Goal: Task Accomplishment & Management: Manage account settings

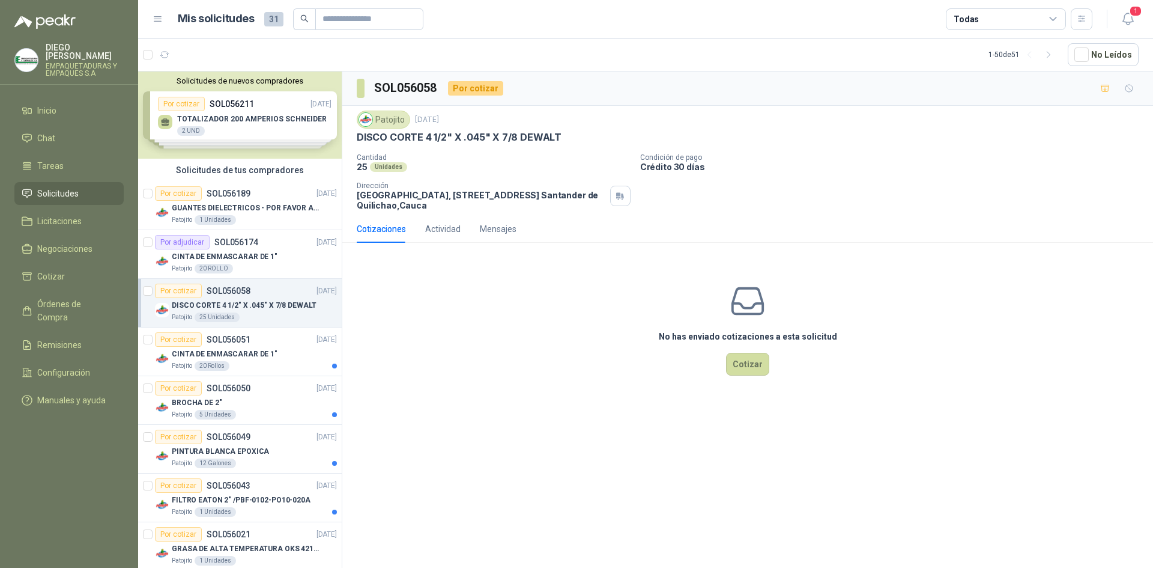
scroll to position [60, 0]
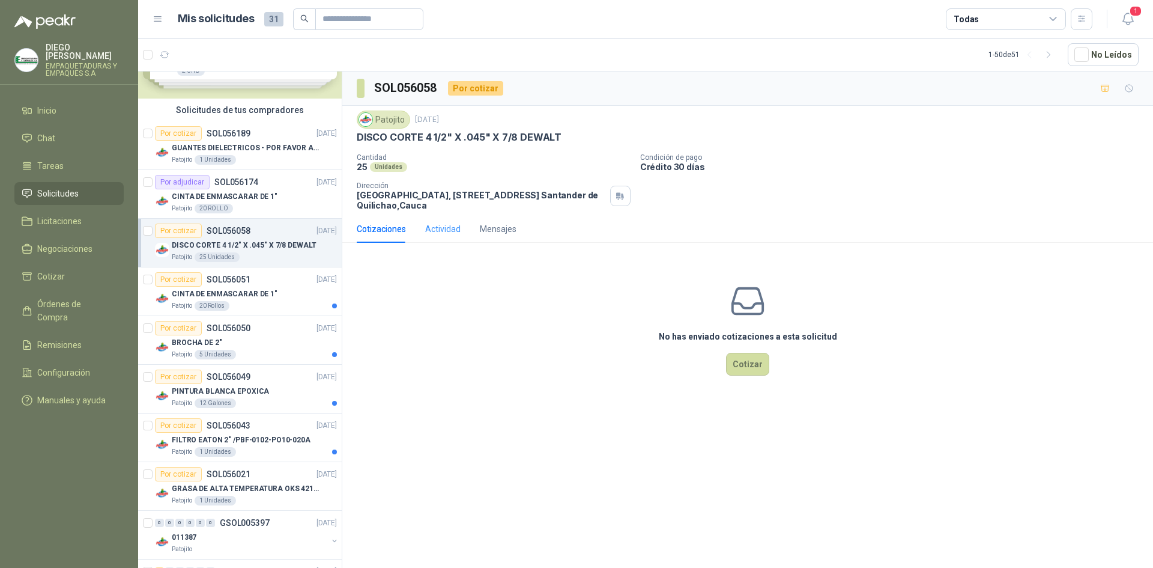
drag, startPoint x: 437, startPoint y: 240, endPoint x: 437, endPoint y: 234, distance: 6.6
click at [436, 240] on div "Actividad" at bounding box center [442, 229] width 35 height 28
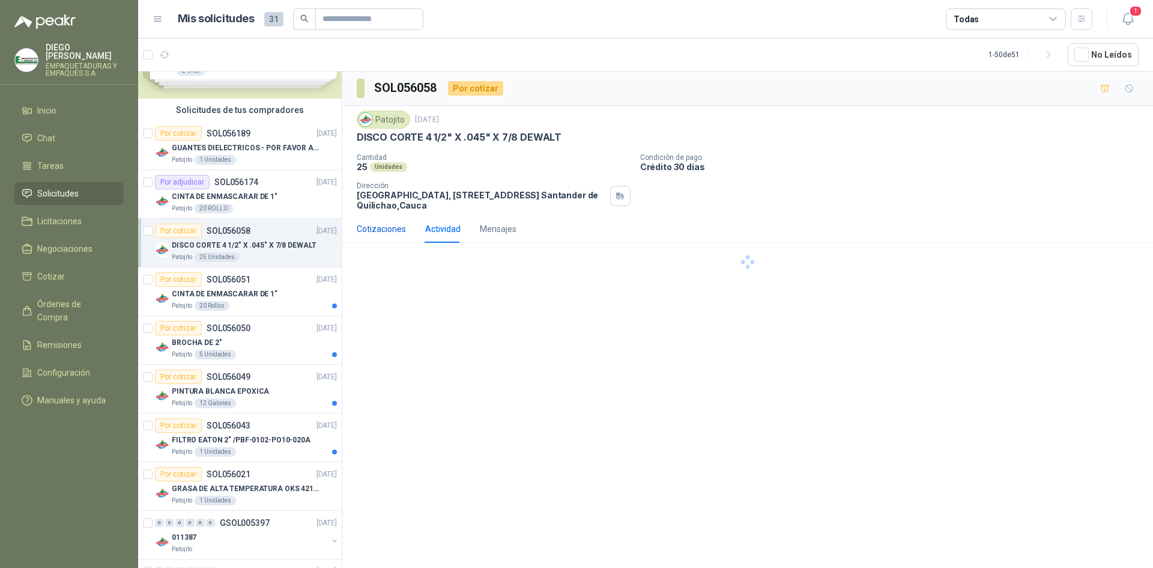
click at [394, 232] on div "Cotizaciones" at bounding box center [381, 228] width 49 height 13
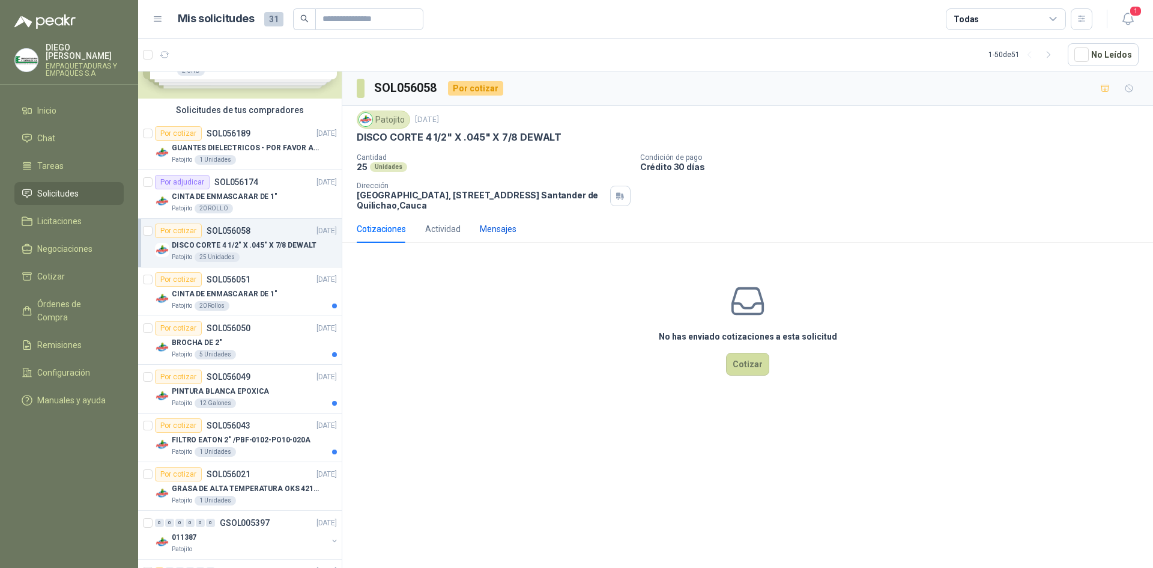
click at [500, 231] on div "Mensajes" at bounding box center [498, 228] width 37 height 13
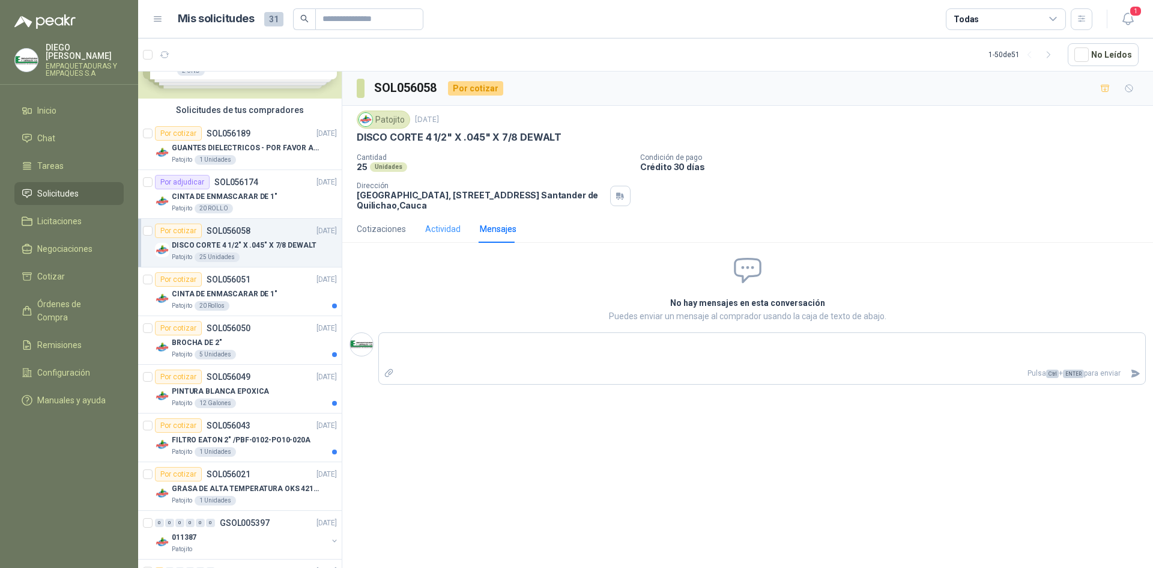
click at [450, 231] on div "Actividad" at bounding box center [442, 228] width 35 height 13
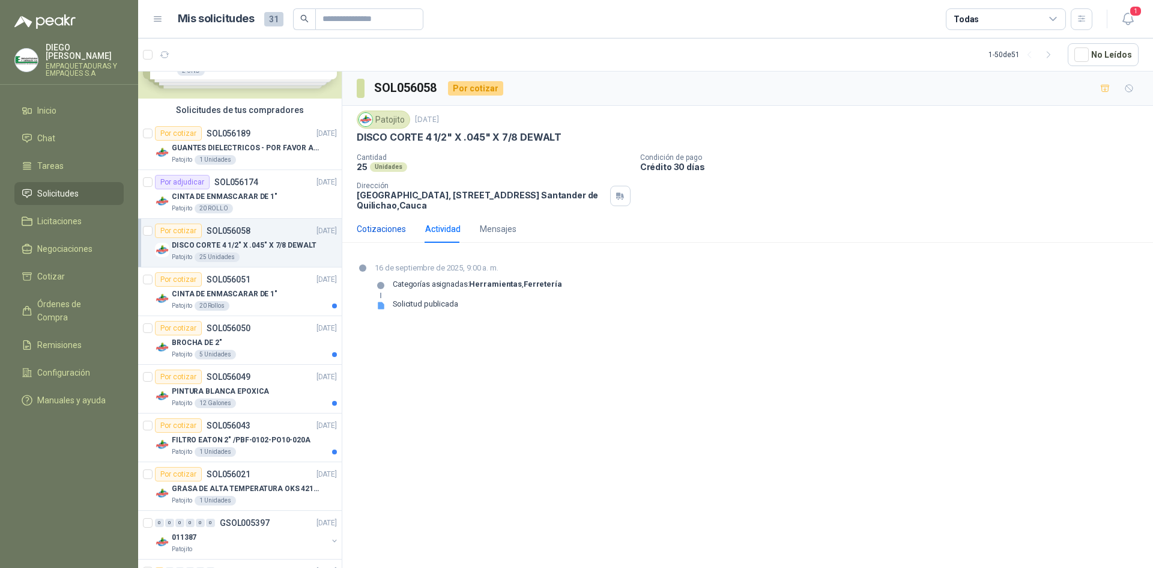
click at [386, 231] on div "Cotizaciones" at bounding box center [381, 228] width 49 height 13
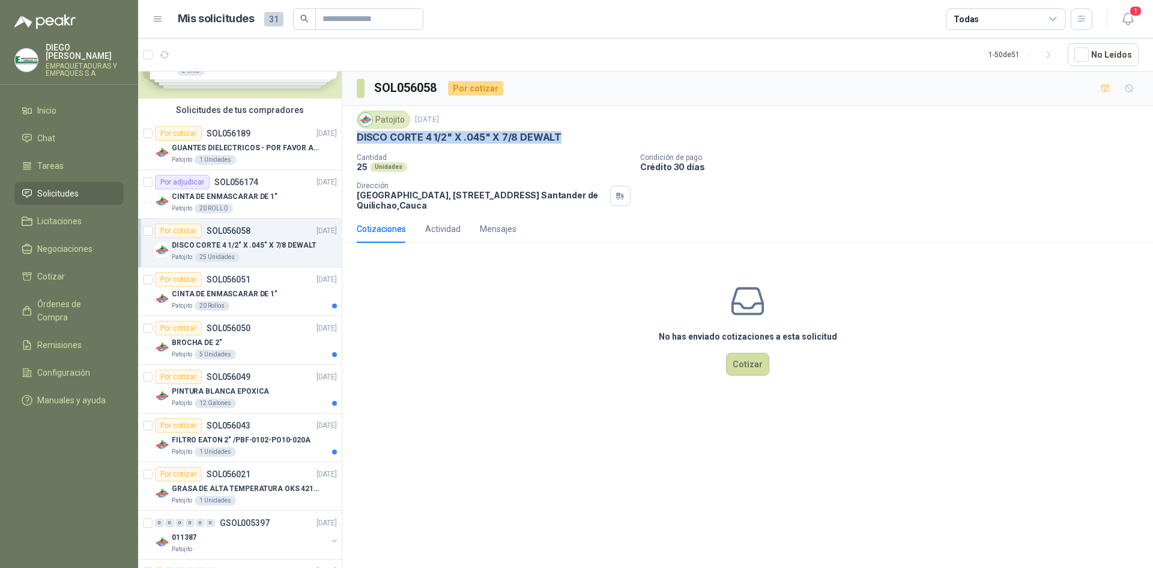
drag, startPoint x: 556, startPoint y: 140, endPoint x: 389, endPoint y: 137, distance: 167.6
click at [357, 144] on p "DISCO CORTE 4 1/2" X .045" X 7/8 DEWALT" at bounding box center [459, 137] width 205 height 13
copy p "DISCO CORTE 4 1/2" X .045" X 7/8 DEWALT"
click at [532, 145] on div "Patojito [DATE] DISCO CORTE 4 1/2" X .045" X 7/8 DEWALT Cantidad 25 Unidades Co…" at bounding box center [748, 161] width 782 height 100
click at [533, 141] on p "DISCO CORTE 4 1/2" X .045" X 7/8 DEWALT" at bounding box center [459, 137] width 205 height 13
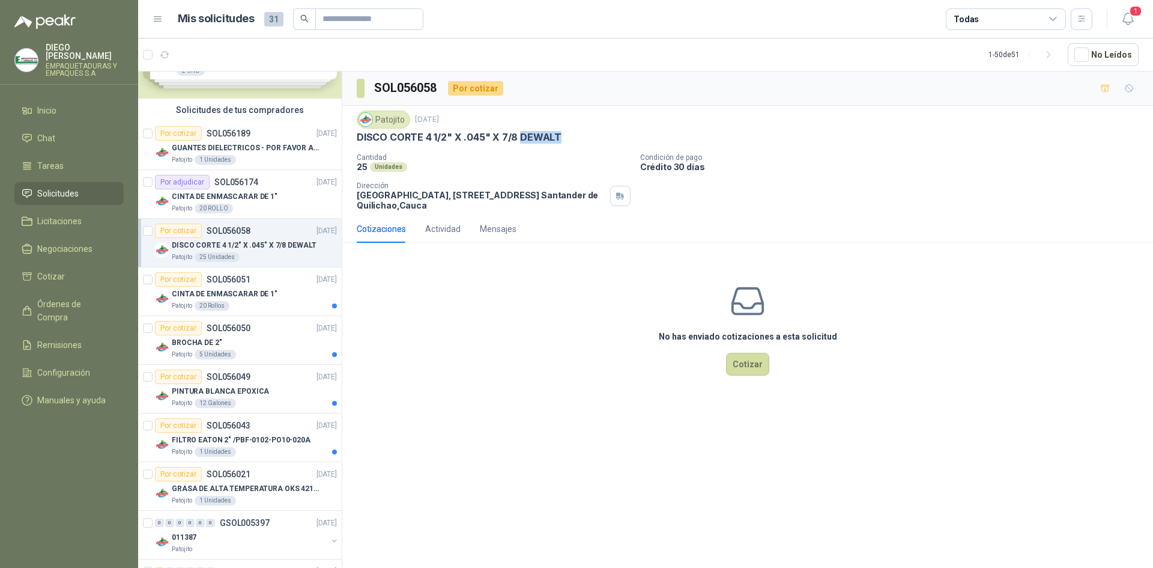
click at [533, 141] on p "DISCO CORTE 4 1/2" X .045" X 7/8 DEWALT" at bounding box center [459, 137] width 205 height 13
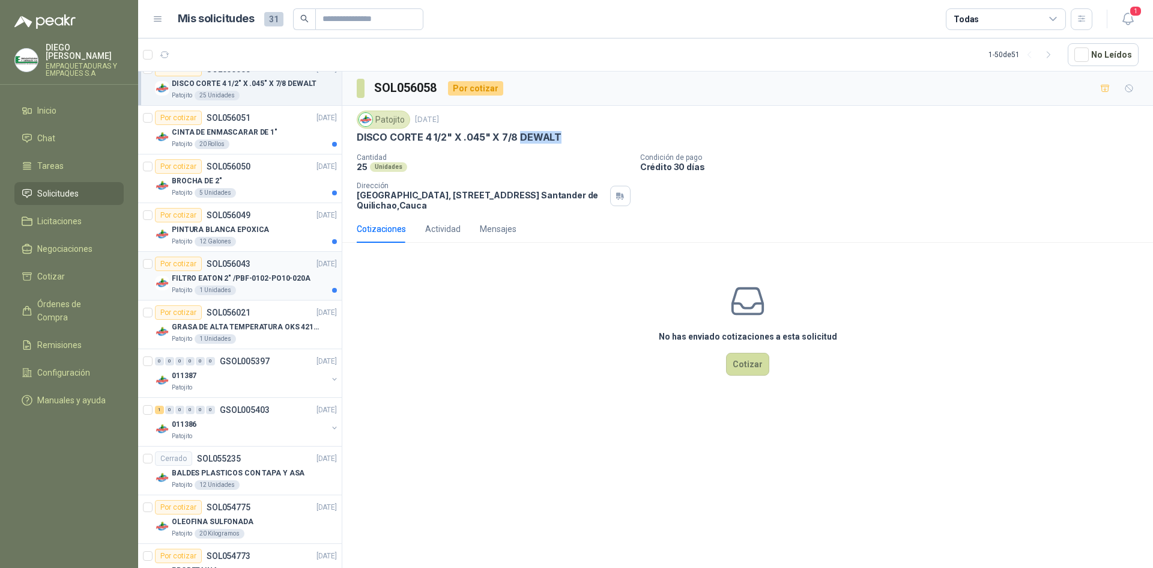
scroll to position [240, 0]
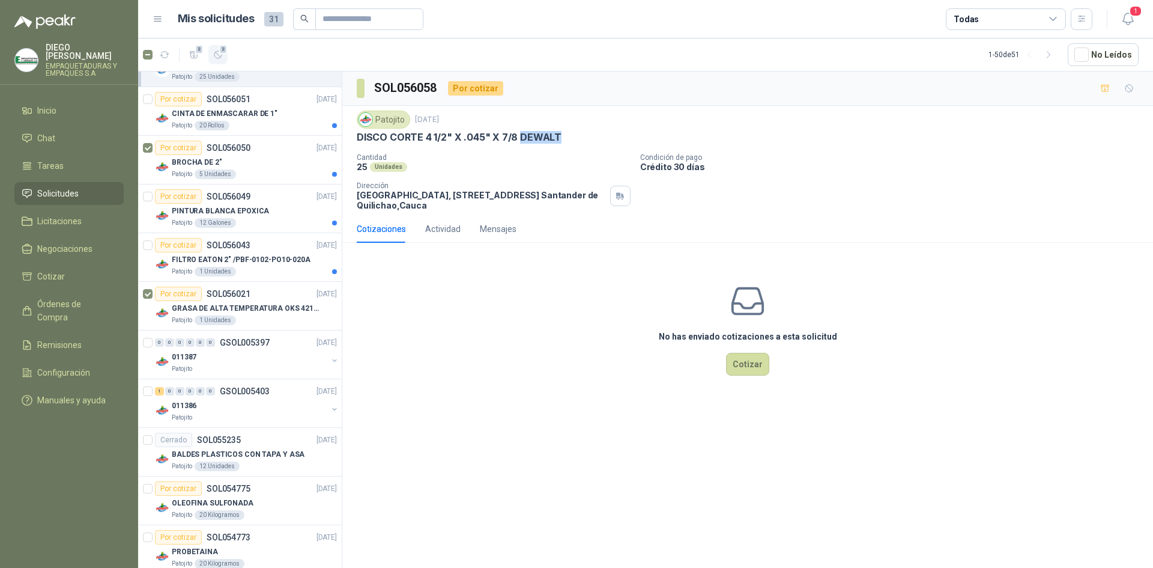
click at [222, 52] on span "2" at bounding box center [223, 49] width 8 height 10
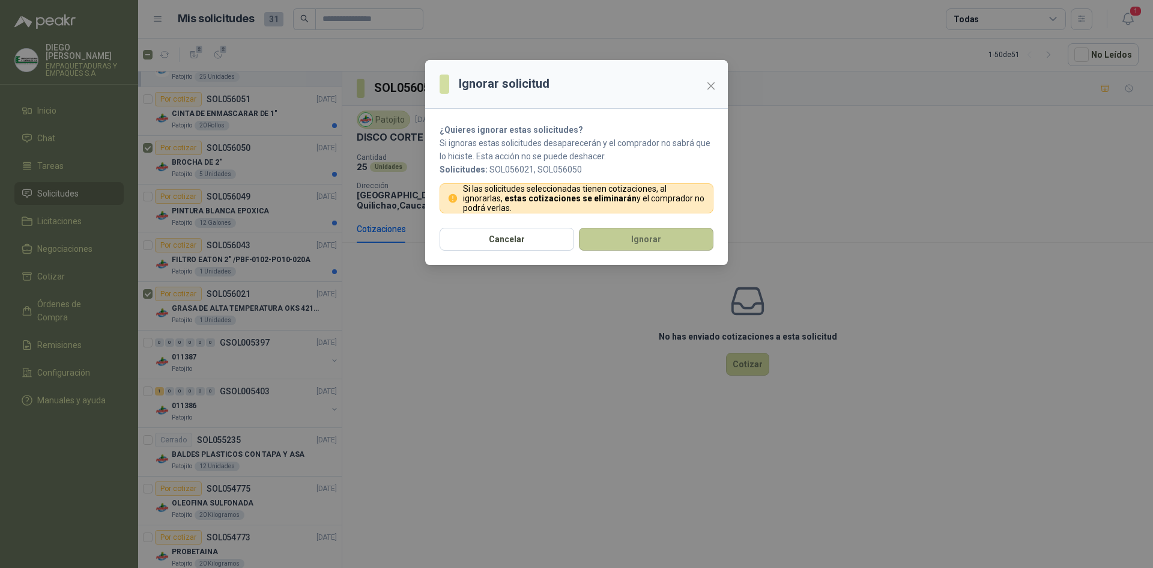
click at [598, 241] on button "Ignorar" at bounding box center [646, 239] width 135 height 23
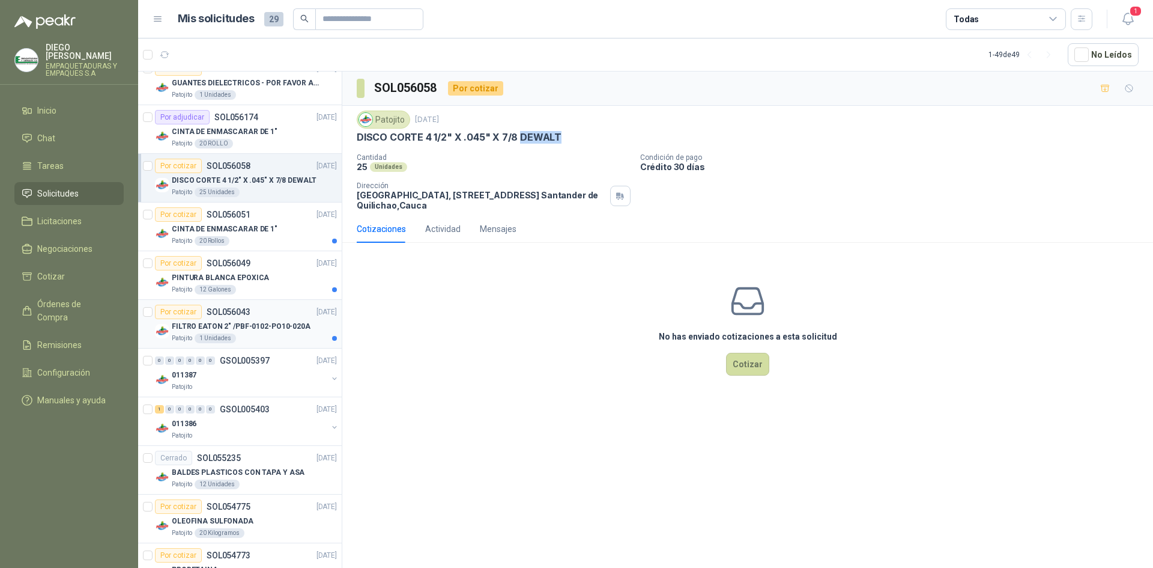
scroll to position [120, 0]
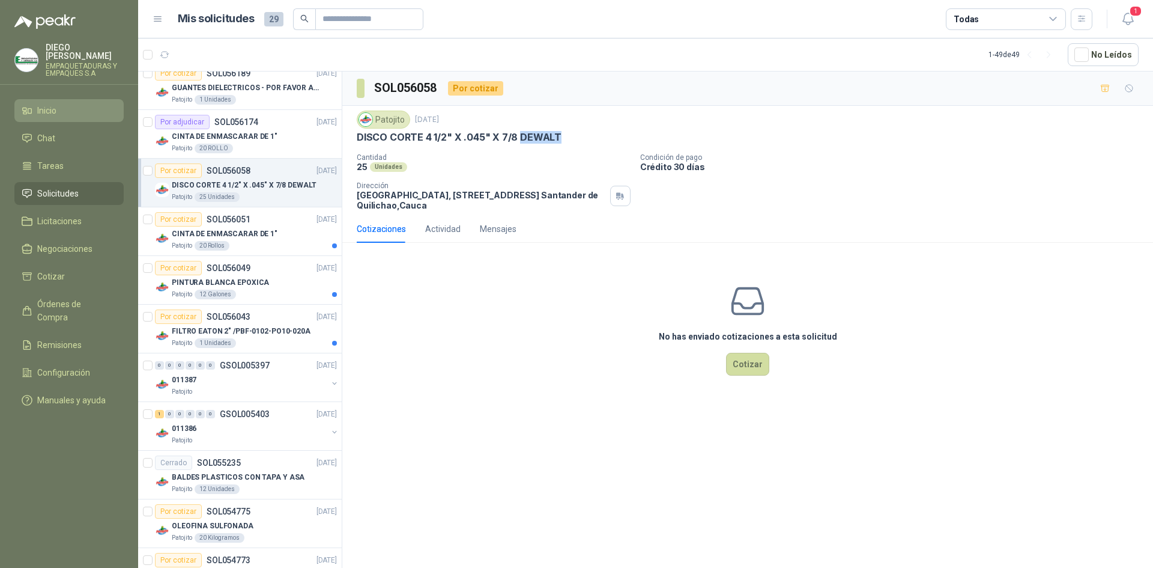
click at [65, 106] on li "Inicio" at bounding box center [69, 110] width 95 height 13
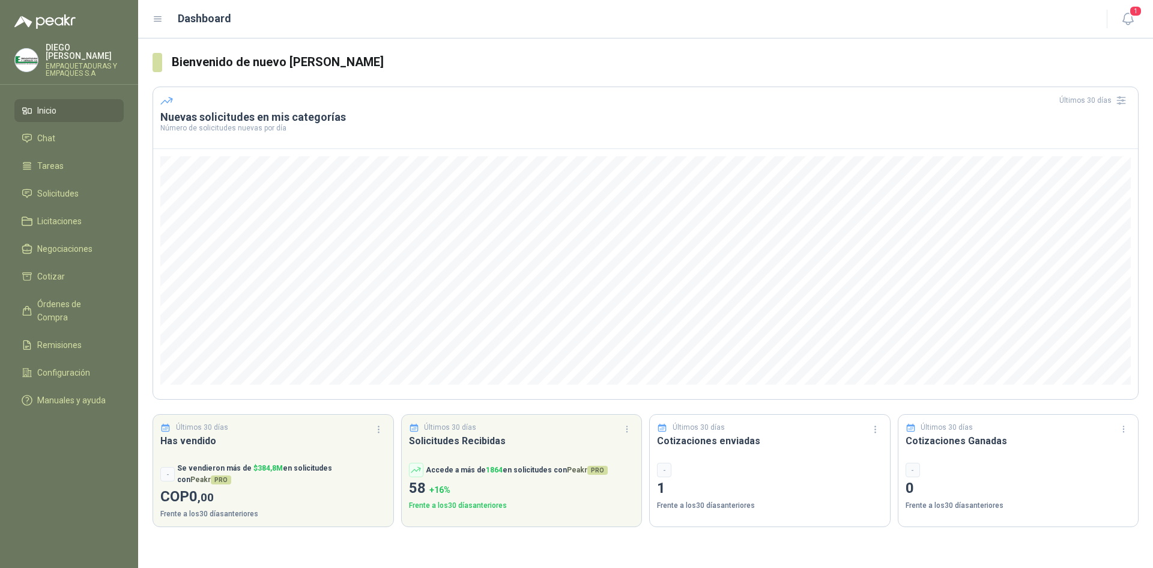
click at [65, 106] on li "Inicio" at bounding box center [69, 110] width 95 height 13
click at [64, 52] on div "[PERSON_NAME] EMPAQUETADURAS Y EMPAQUES S.A" at bounding box center [85, 60] width 78 height 34
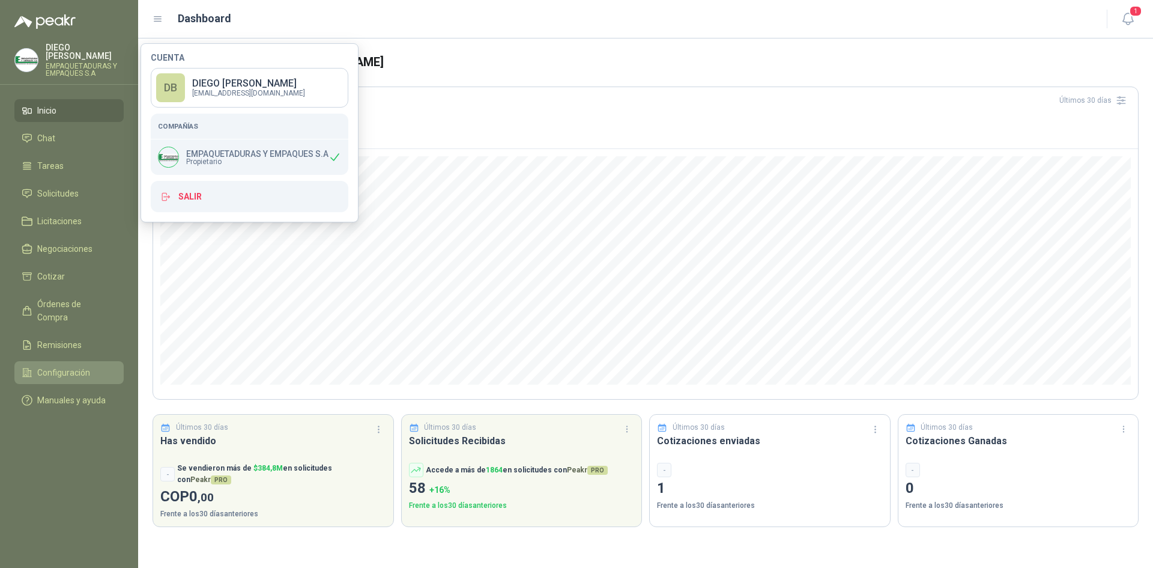
click at [85, 366] on span "Configuración" at bounding box center [63, 372] width 53 height 13
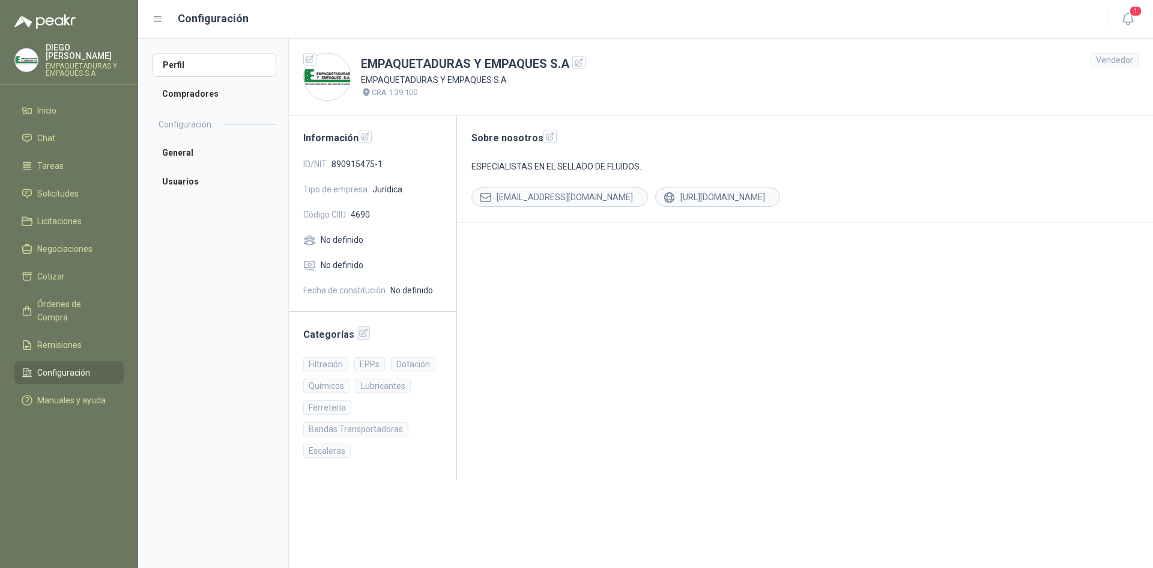
click at [360, 336] on icon "button" at bounding box center [364, 333] width 10 height 10
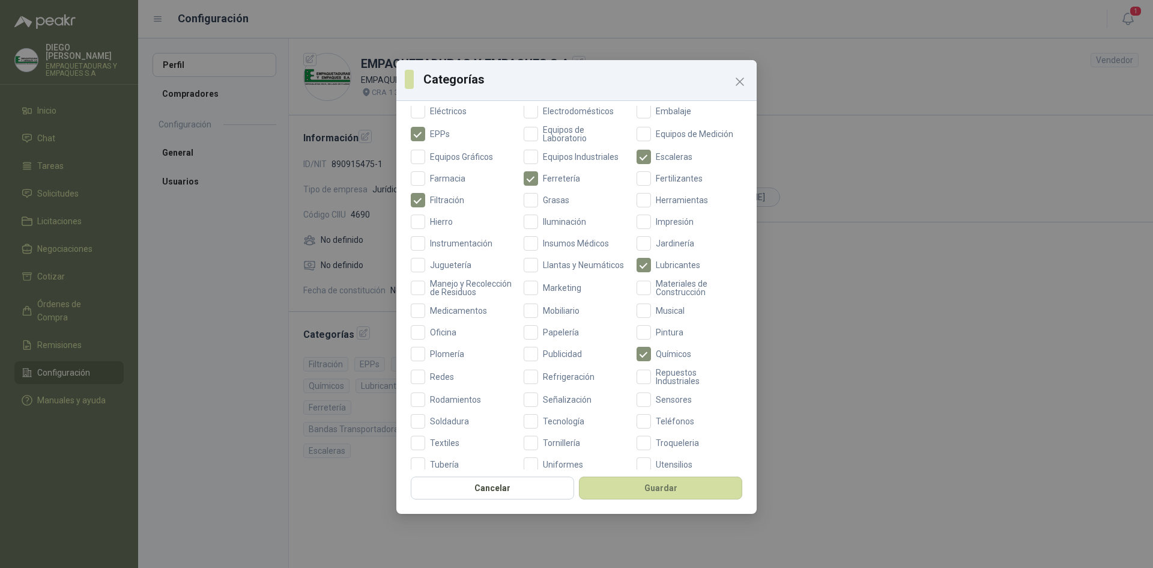
scroll to position [300, 0]
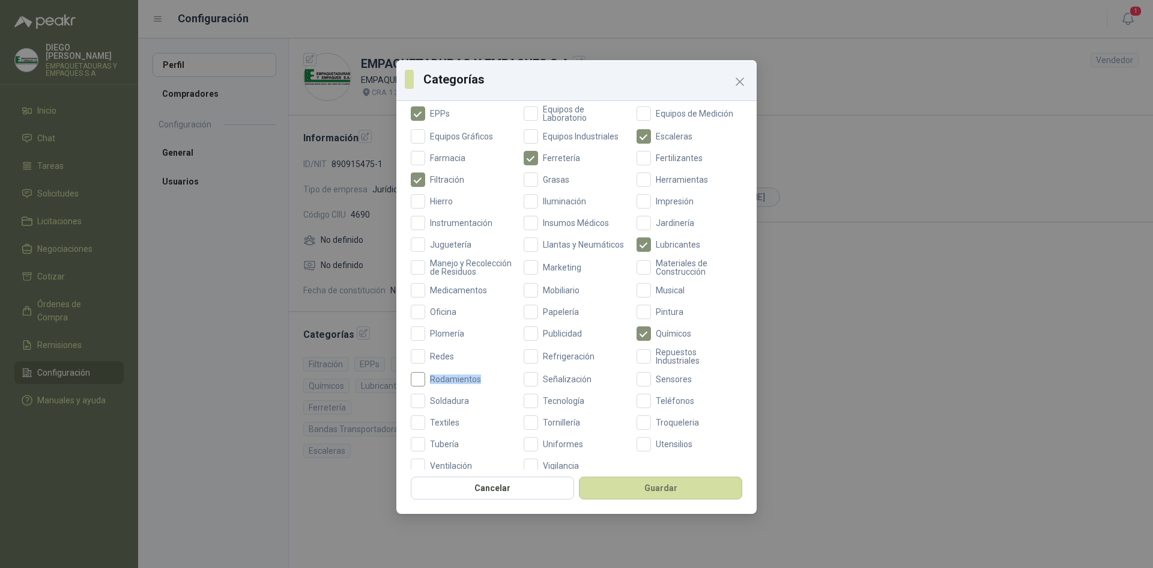
drag, startPoint x: 473, startPoint y: 391, endPoint x: 430, endPoint y: 391, distance: 42.6
click at [430, 383] on span "Rodamientos" at bounding box center [455, 379] width 61 height 8
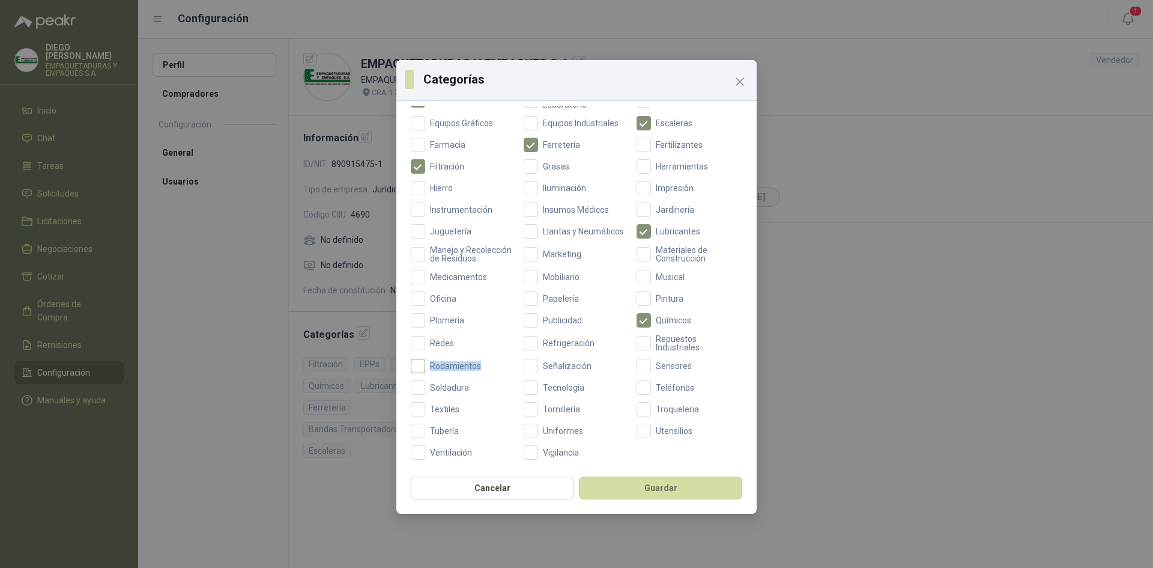
scroll to position [324, 0]
click at [464, 387] on span "Soldadura" at bounding box center [449, 387] width 49 height 8
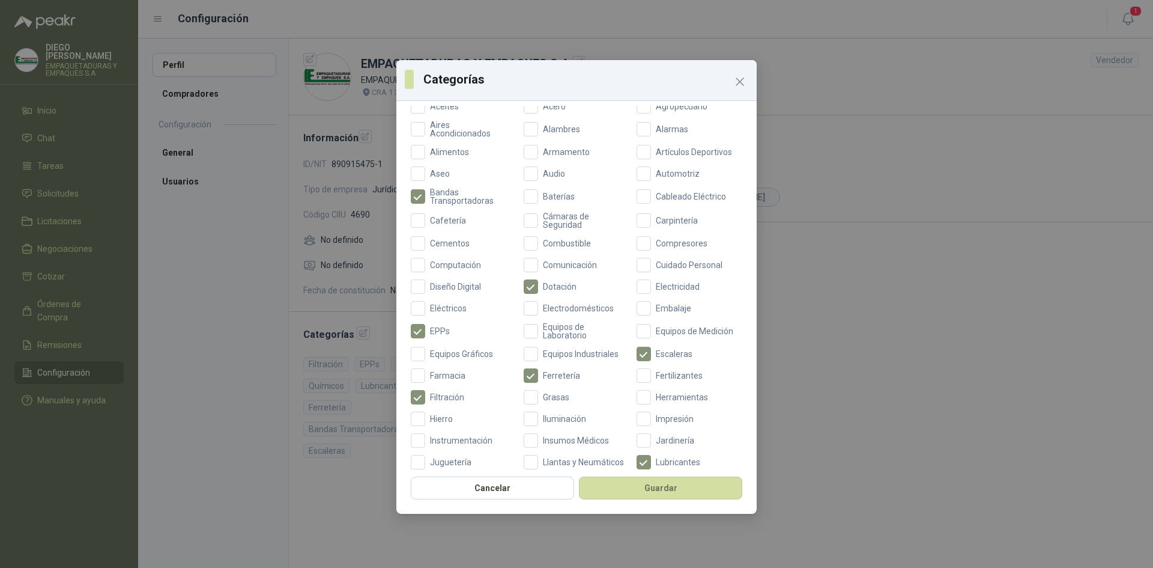
scroll to position [0, 0]
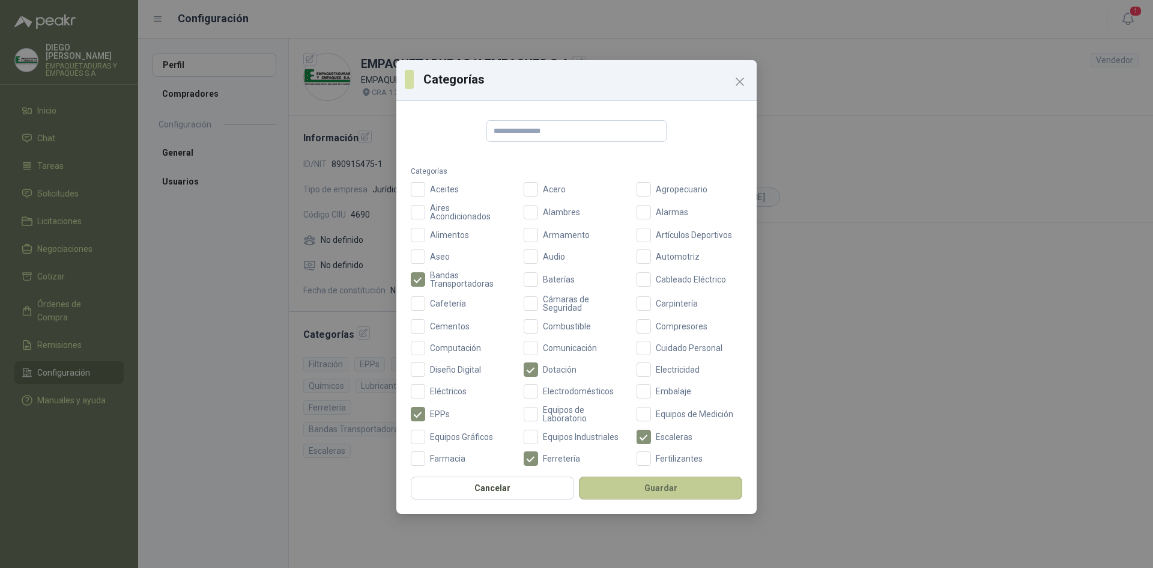
click at [685, 485] on button "Guardar" at bounding box center [660, 487] width 163 height 23
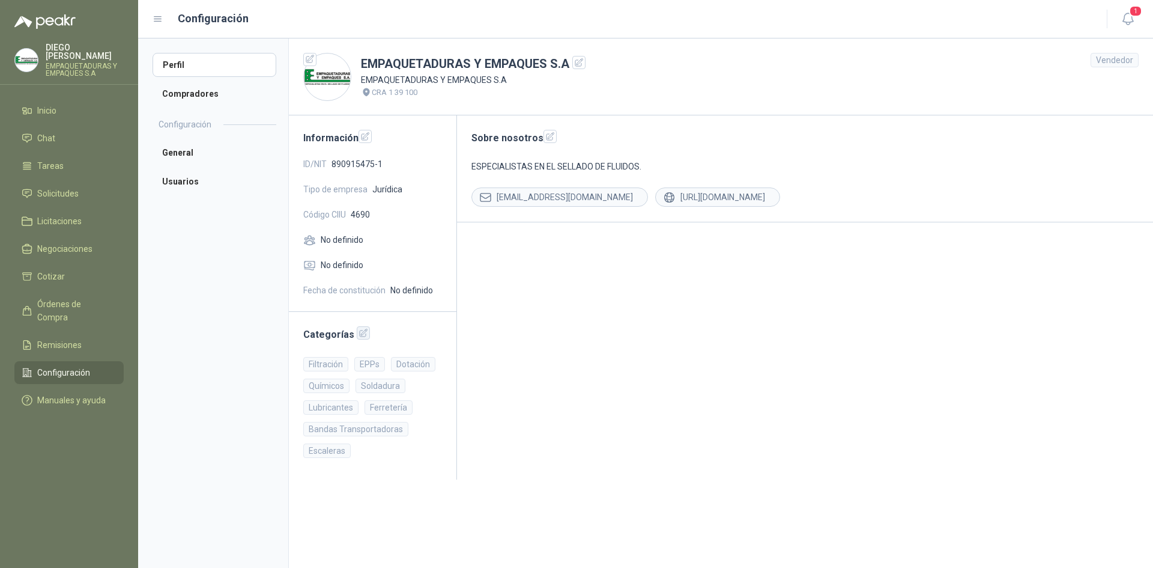
click at [362, 334] on icon "button" at bounding box center [364, 333] width 10 height 10
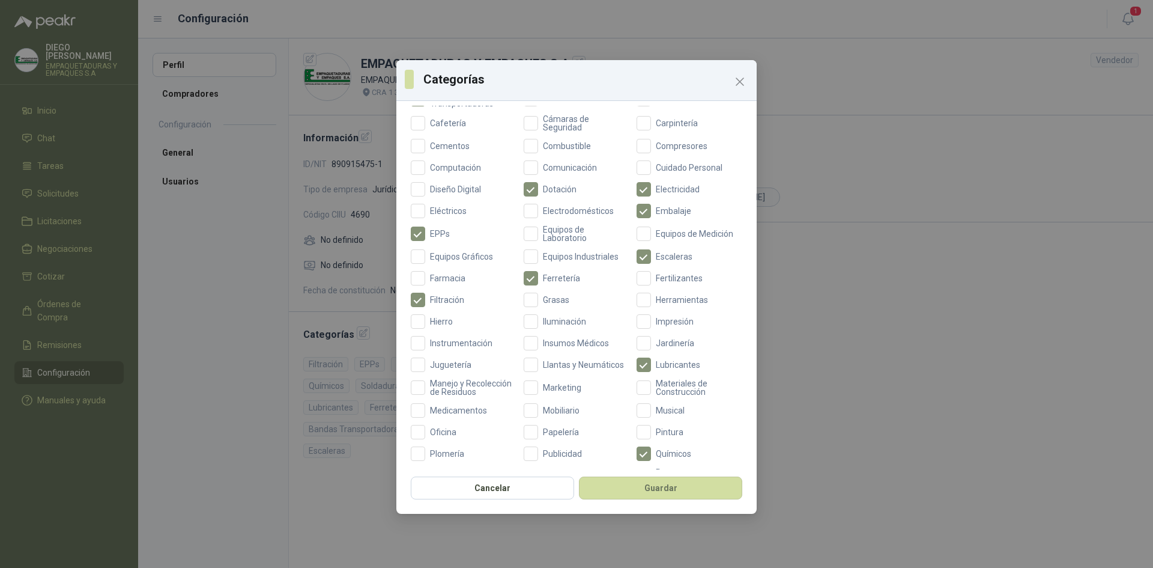
scroll to position [300, 0]
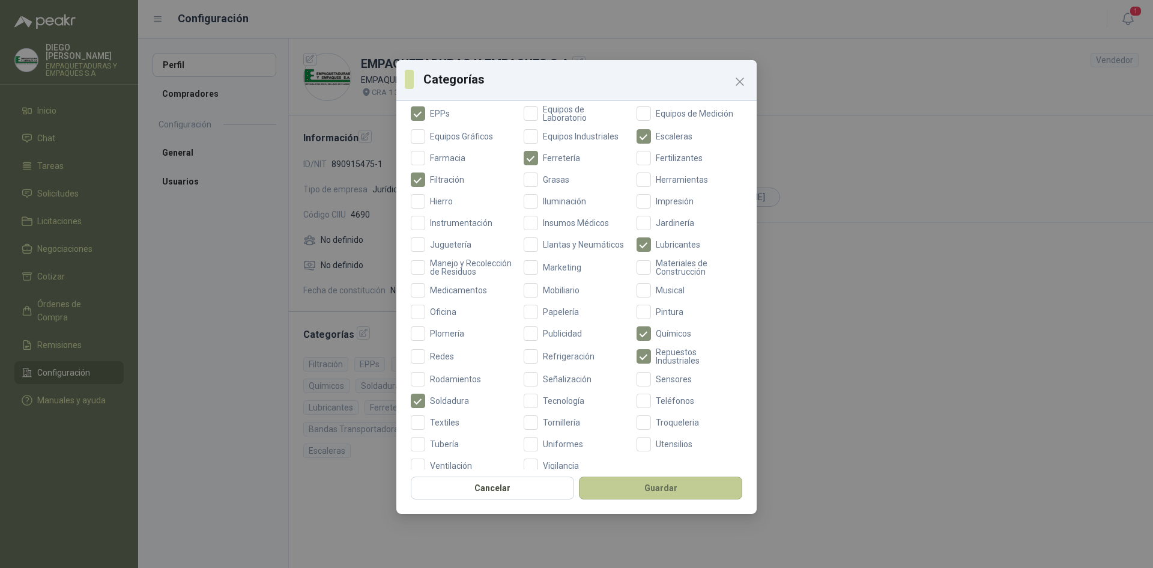
click at [641, 484] on button "Guardar" at bounding box center [660, 487] width 163 height 23
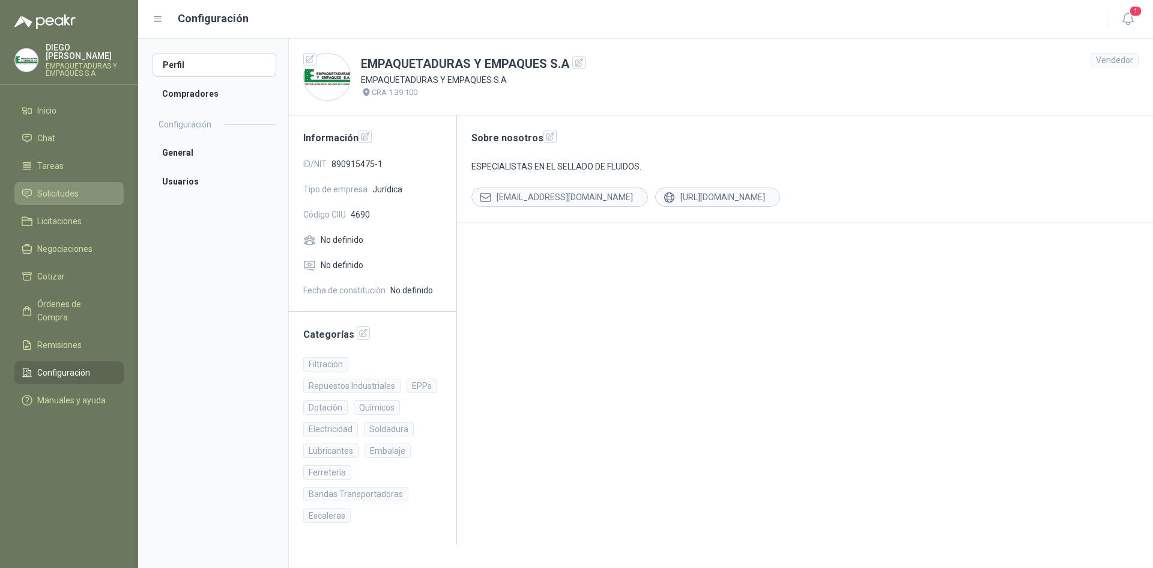
click at [80, 187] on li "Solicitudes" at bounding box center [69, 193] width 95 height 13
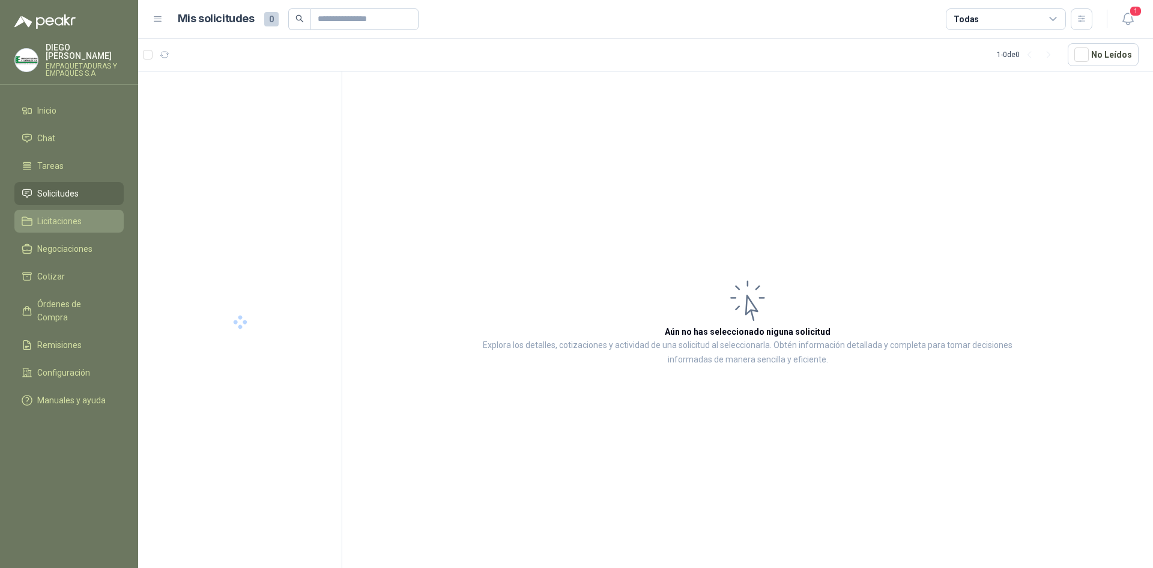
click at [83, 214] on li "Licitaciones" at bounding box center [69, 220] width 95 height 13
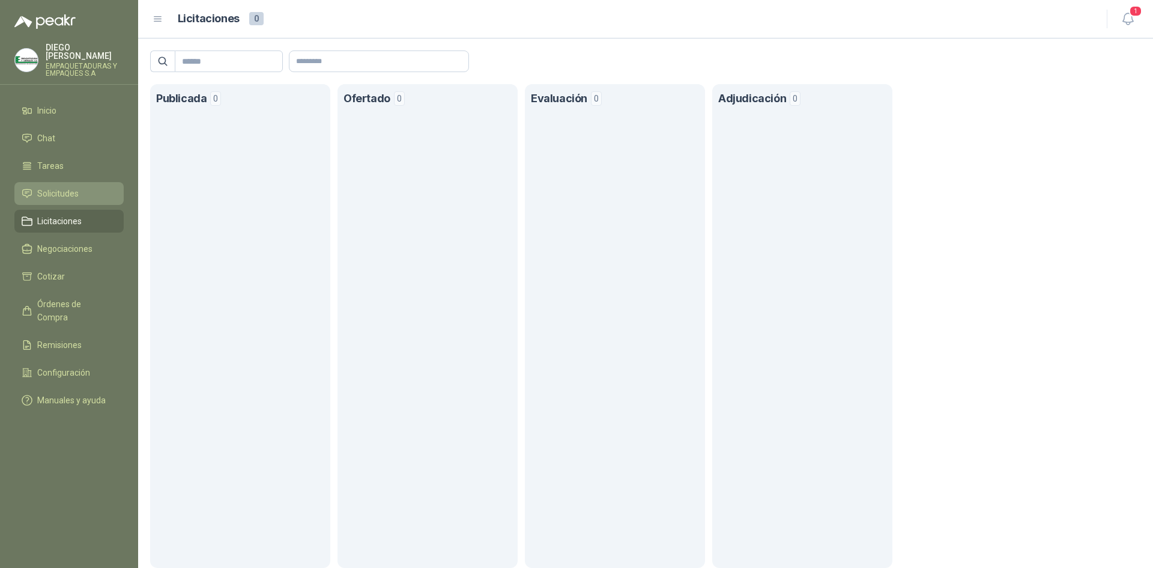
click at [58, 190] on span "Solicitudes" at bounding box center [57, 193] width 41 height 13
